Goal: Find specific page/section: Find specific page/section

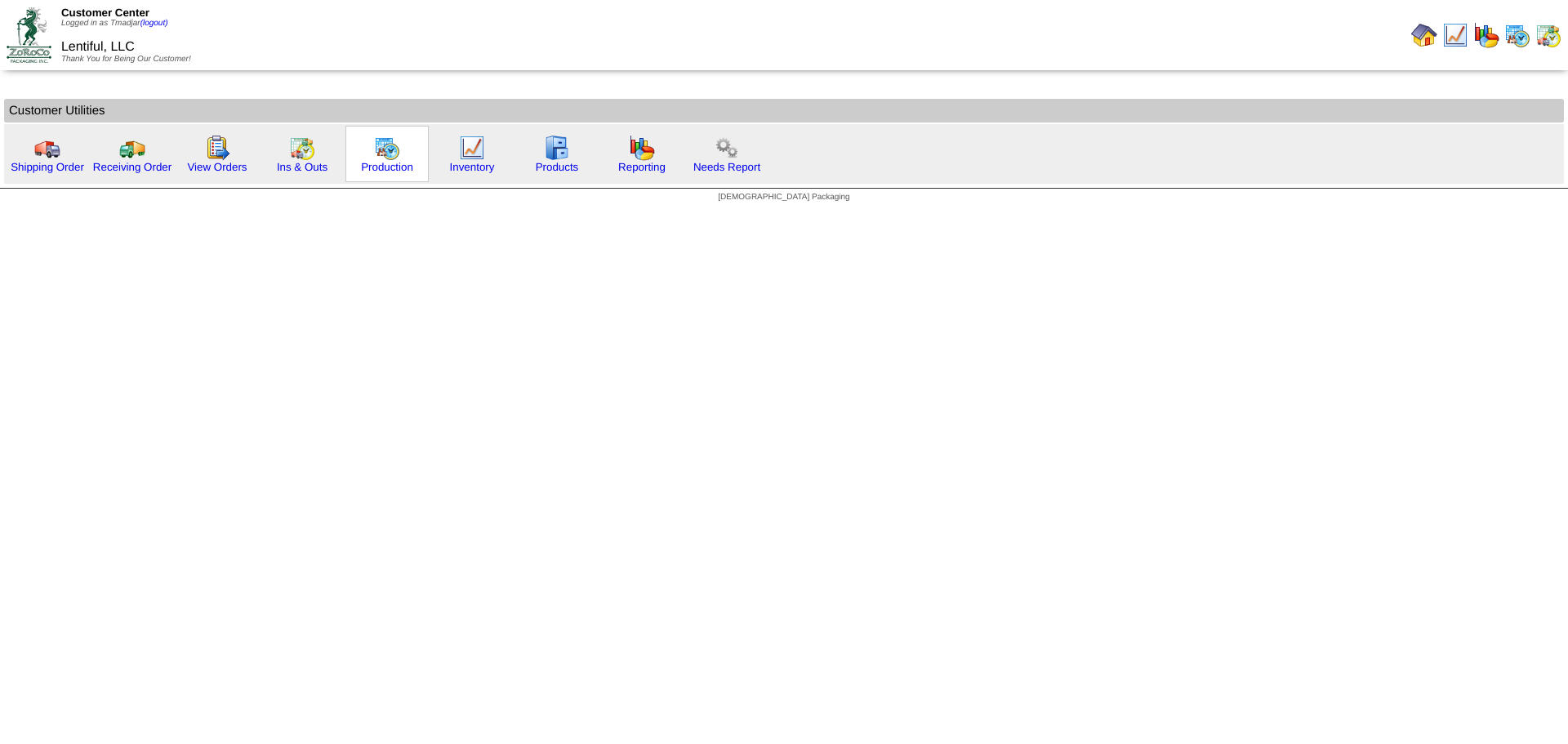
click at [392, 153] on img at bounding box center [386, 147] width 26 height 26
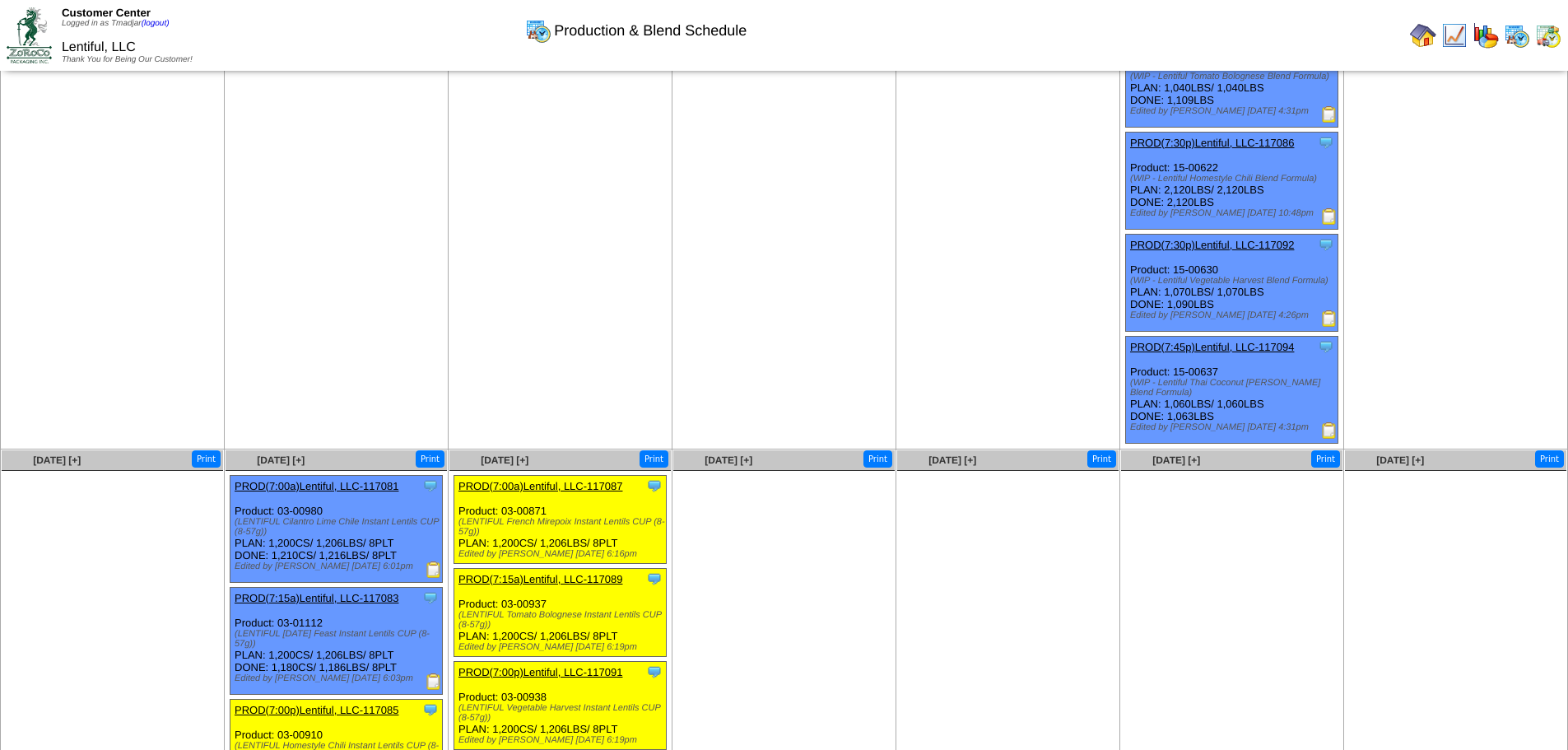
scroll to position [291, 0]
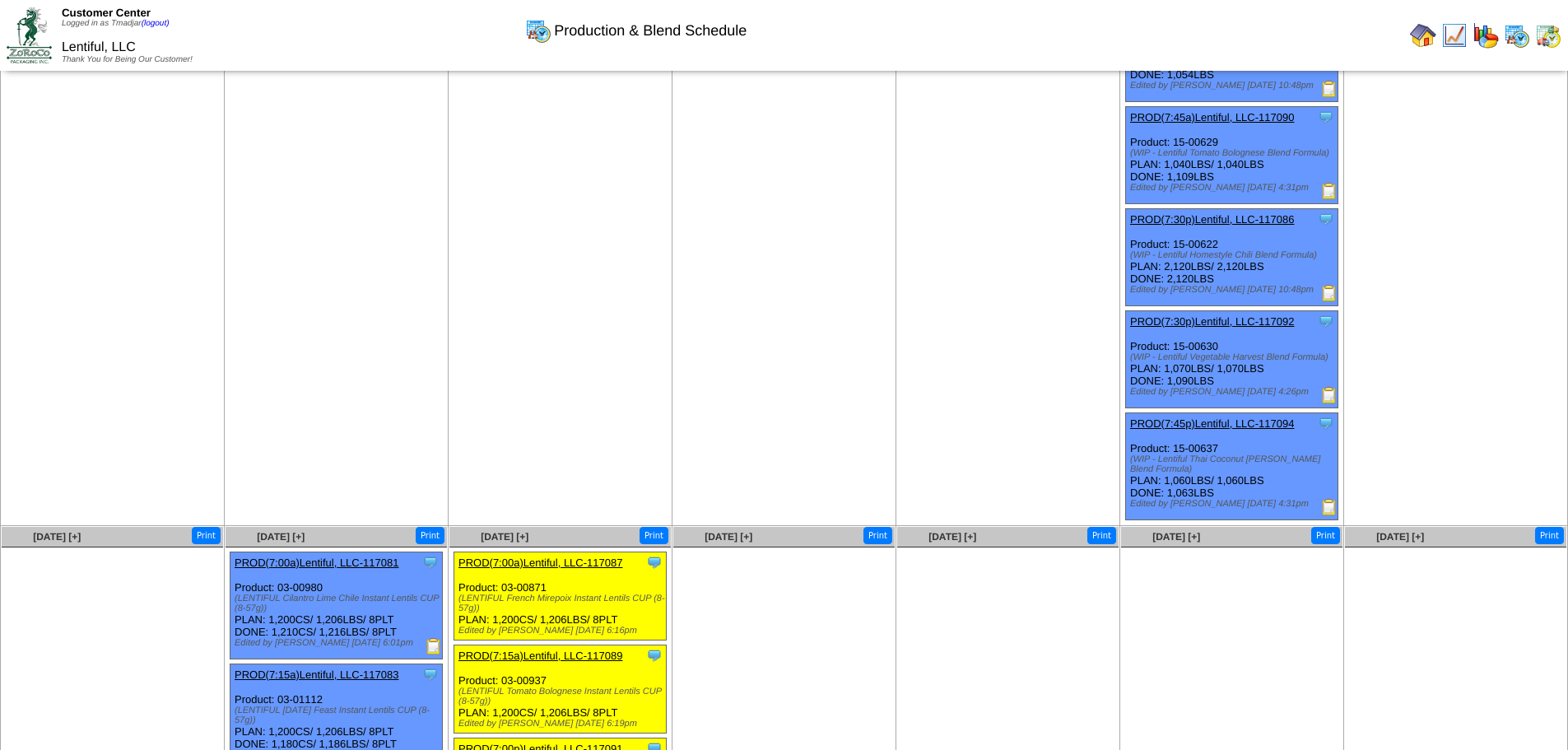
scroll to position [539, 0]
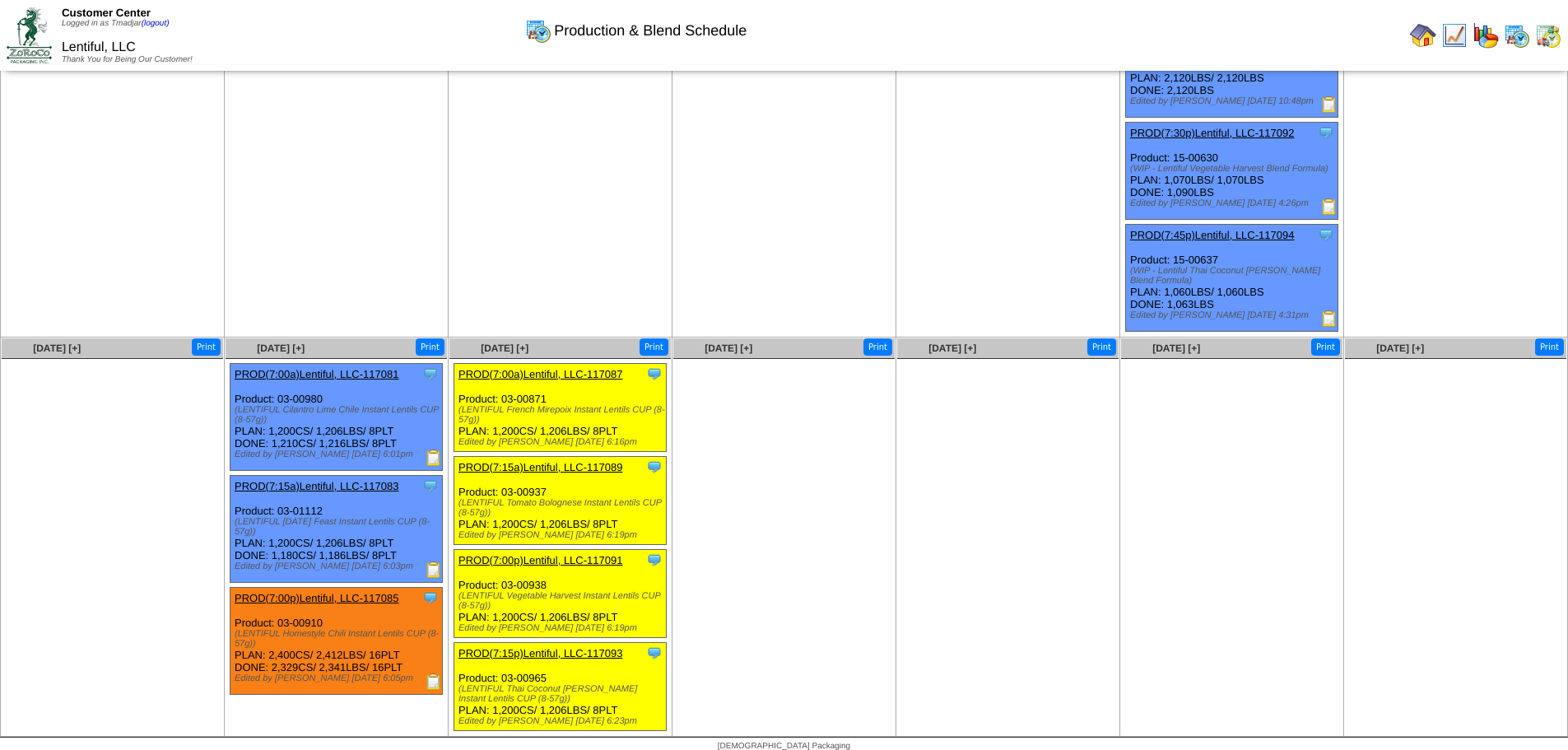
click at [429, 674] on img at bounding box center [433, 682] width 16 height 16
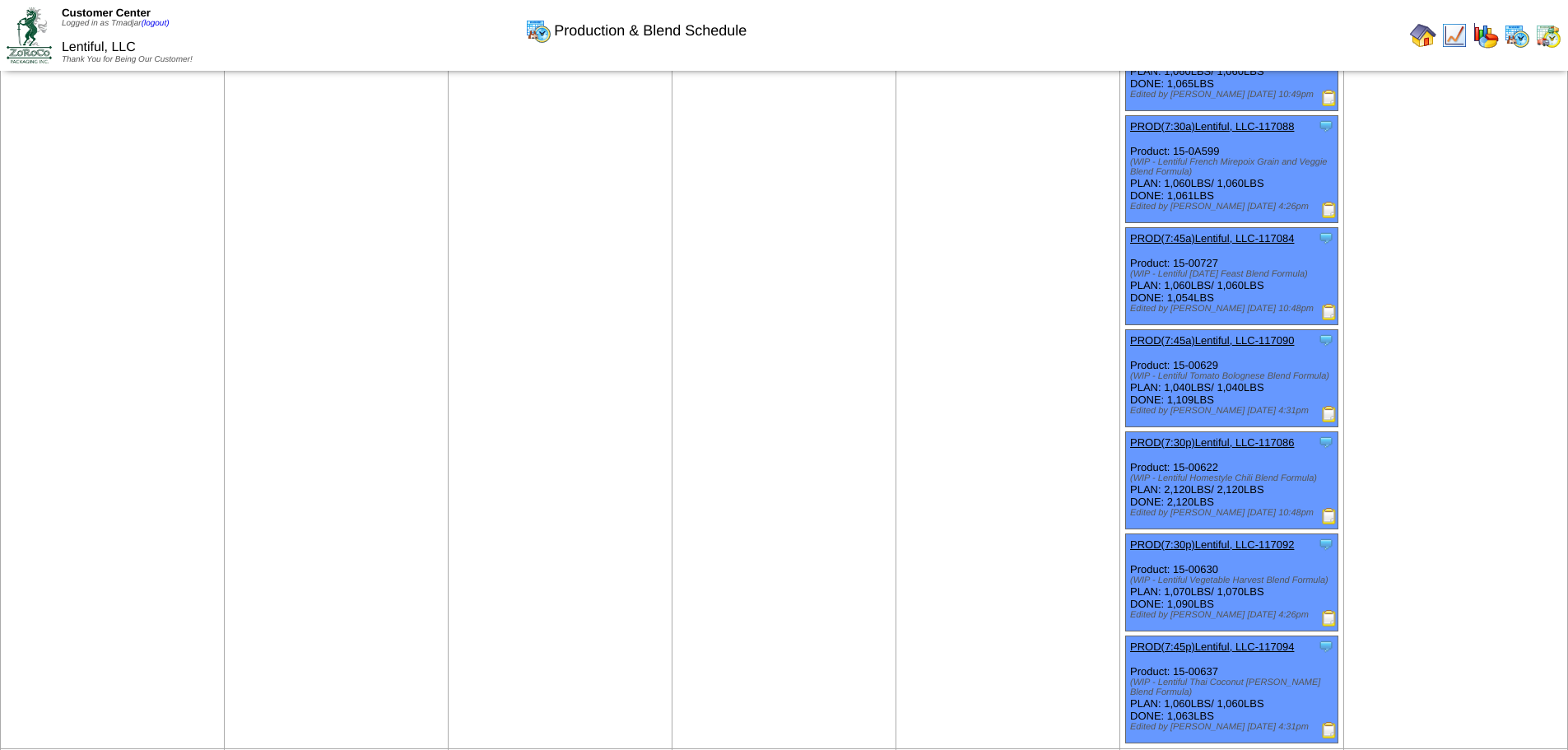
scroll to position [44, 0]
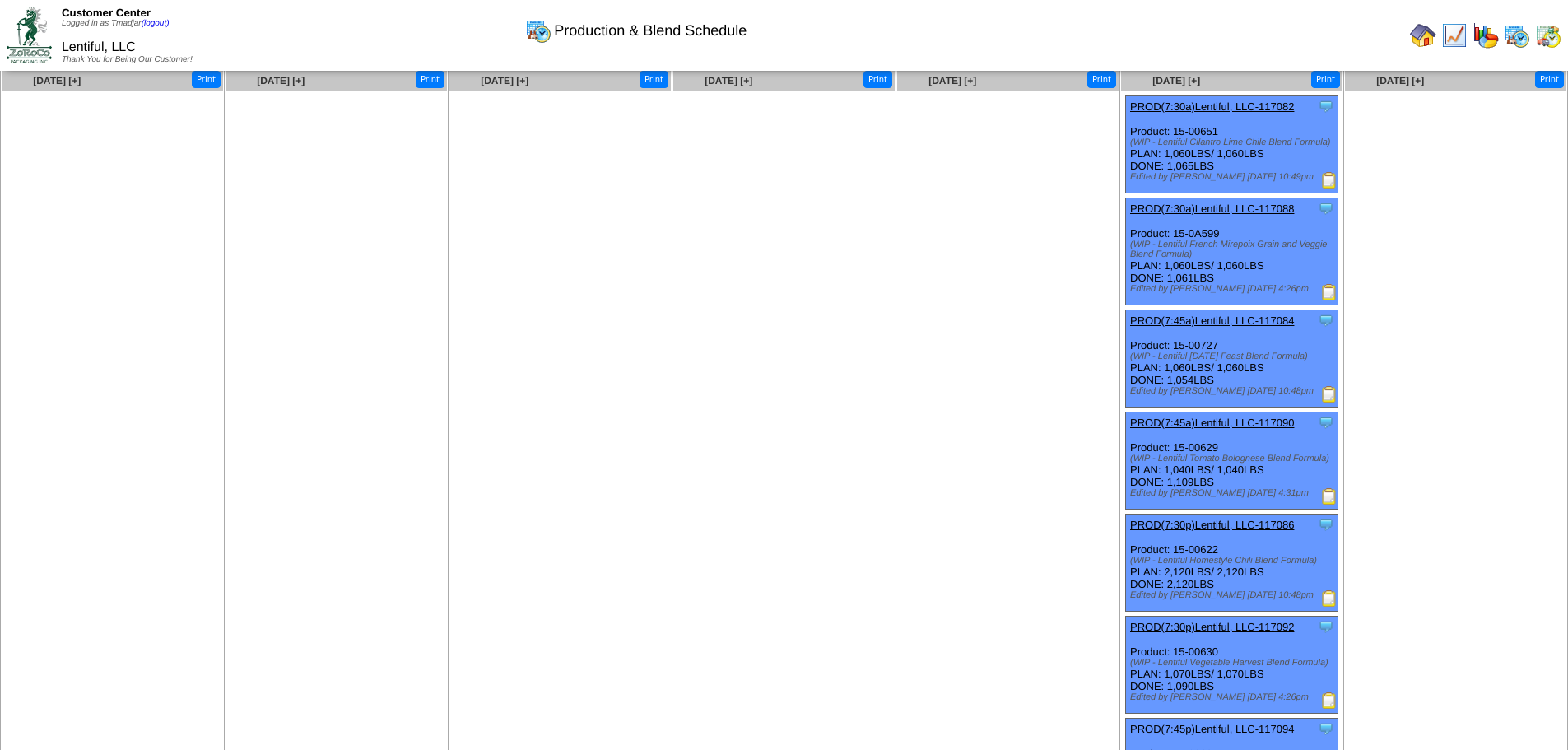
click at [1330, 595] on img at bounding box center [1329, 598] width 16 height 16
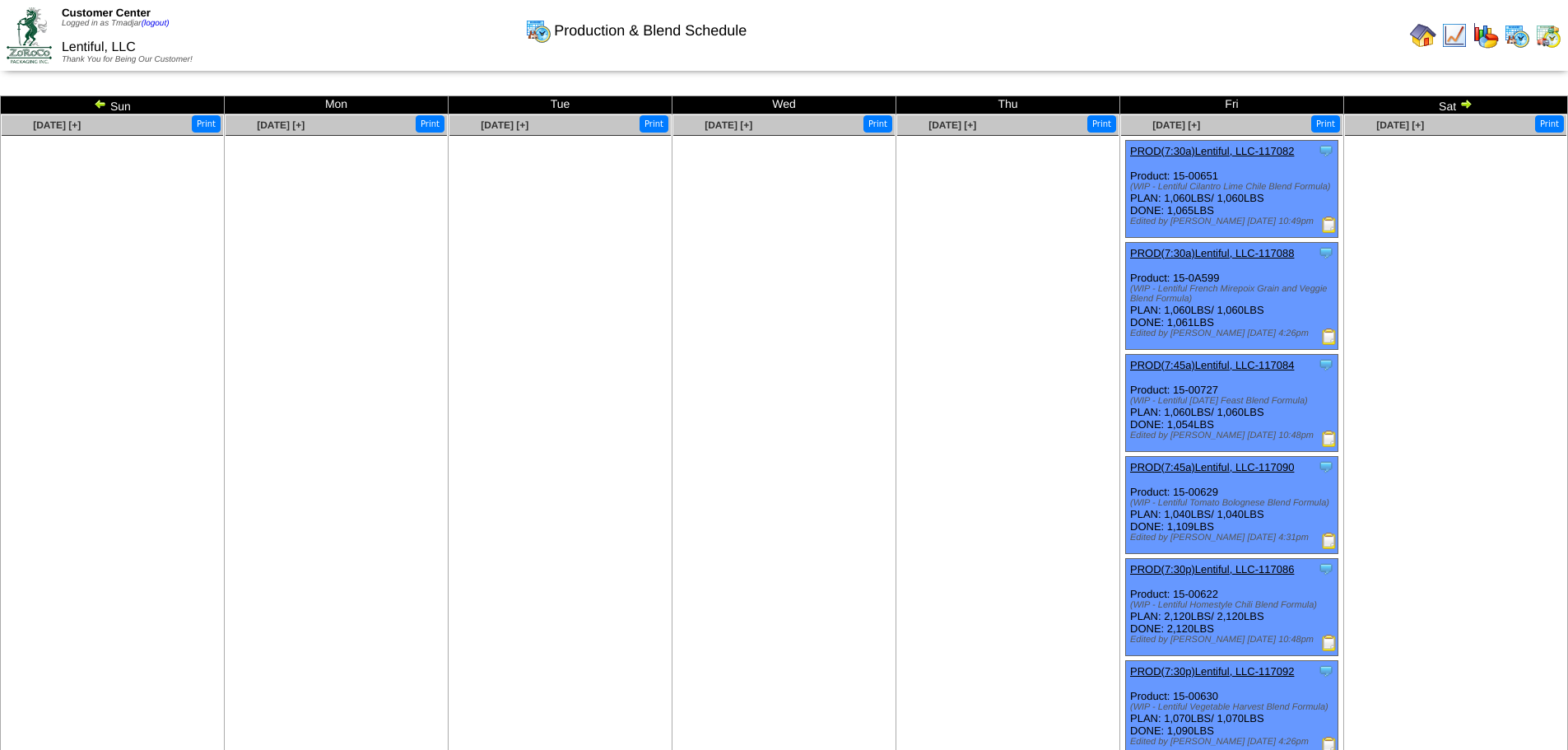
click at [1414, 40] on img at bounding box center [1422, 35] width 26 height 26
